Goal: Contribute content

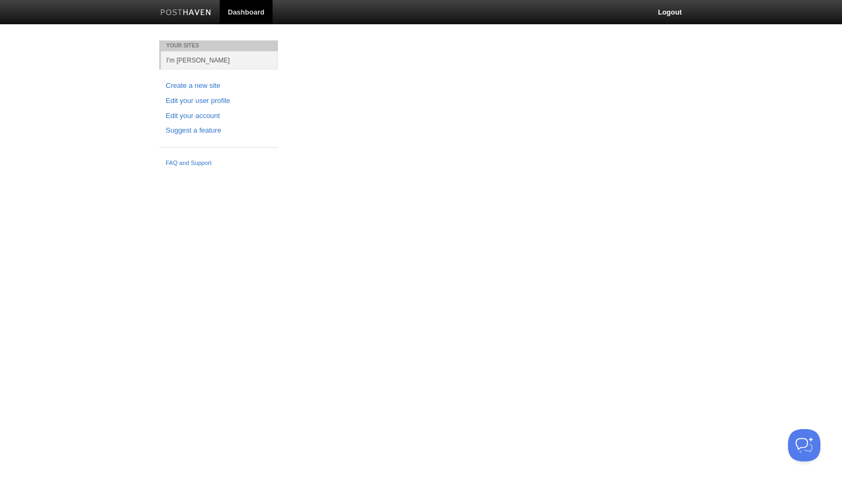
click at [403, 108] on div "Your Sites I'm [PERSON_NAME] Create a new site Edit your user profile Edit your…" at bounding box center [421, 106] width 540 height 132
click at [182, 56] on link "I'm [PERSON_NAME]" at bounding box center [219, 60] width 117 height 18
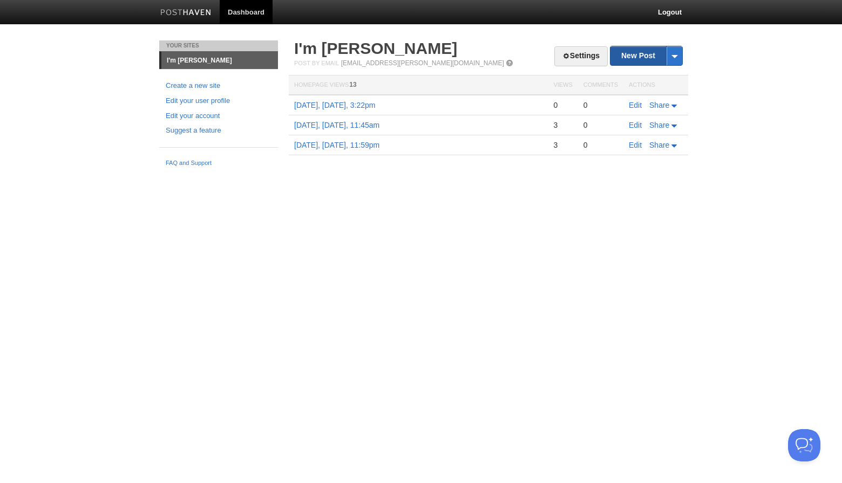
click at [637, 54] on link "New Post" at bounding box center [646, 55] width 72 height 19
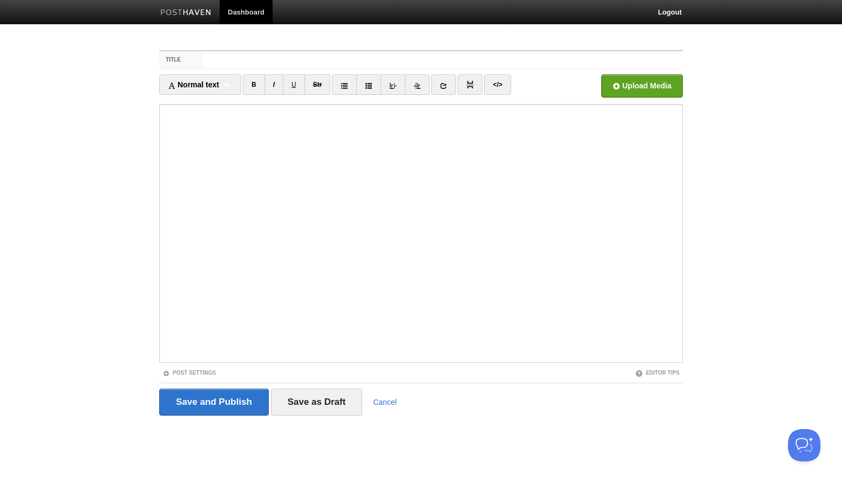
click at [190, 18] on link at bounding box center [185, 14] width 67 height 24
click at [236, 15] on link "Dashboard" at bounding box center [246, 12] width 53 height 24
click at [229, 62] on input "Title" at bounding box center [443, 59] width 480 height 17
type input "Aug 22, 2025, Friday, 4:28pm"
click at [207, 97] on li "Normal text Normal text Heading 1 Heading 2 Heading 3" at bounding box center [200, 85] width 82 height 23
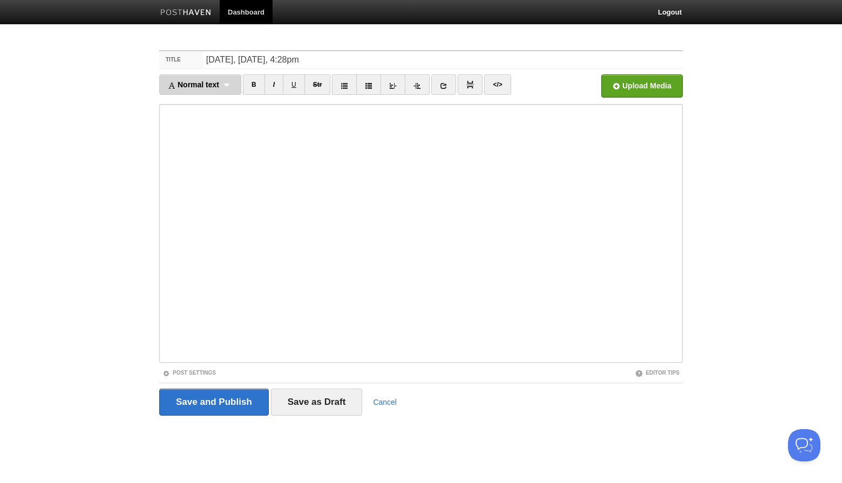
click at [207, 85] on span "Normal text" at bounding box center [193, 84] width 51 height 9
click at [200, 121] on link "Heading 1" at bounding box center [200, 120] width 81 height 16
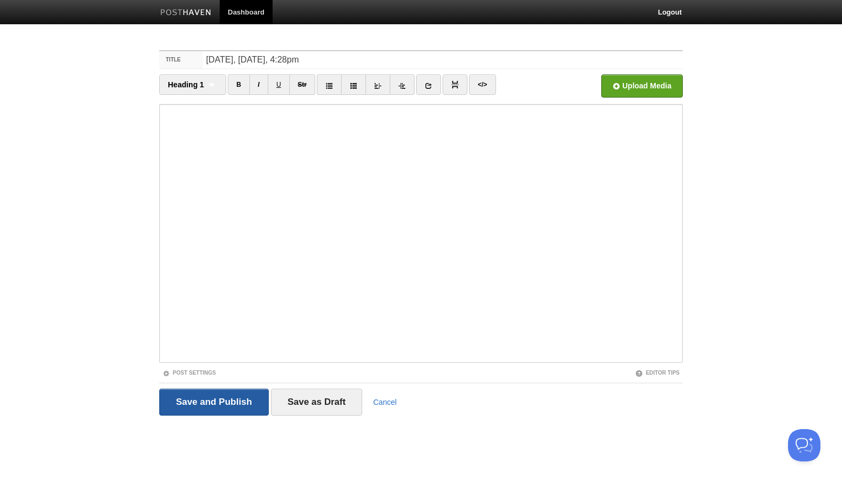
click at [206, 398] on input "Save and Publish" at bounding box center [214, 402] width 110 height 27
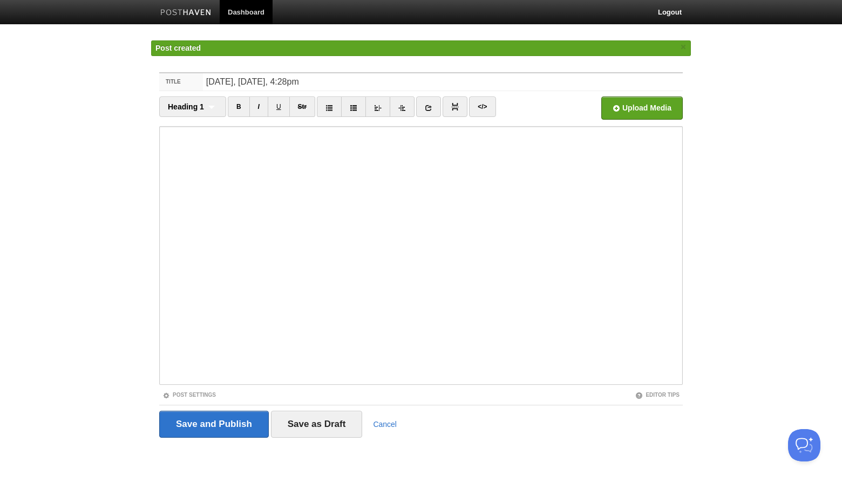
click at [196, 21] on link at bounding box center [185, 14] width 67 height 24
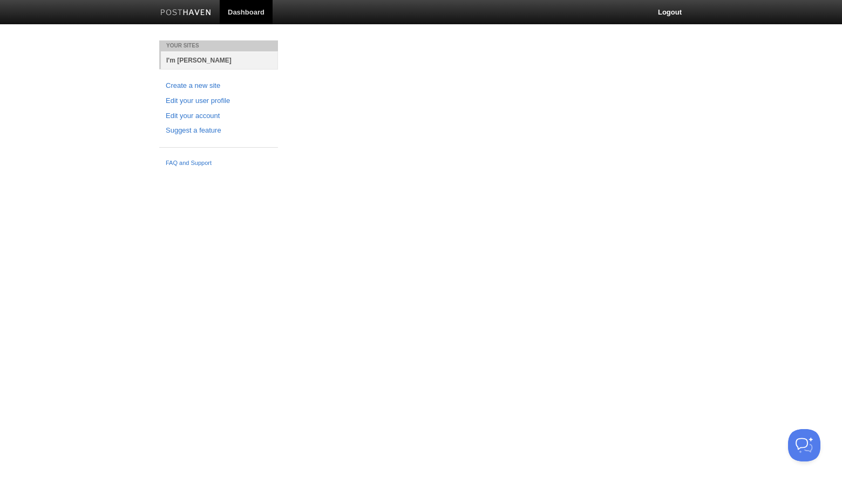
click at [197, 65] on link "I'm [PERSON_NAME]" at bounding box center [219, 60] width 117 height 18
